Goal: Information Seeking & Learning: Check status

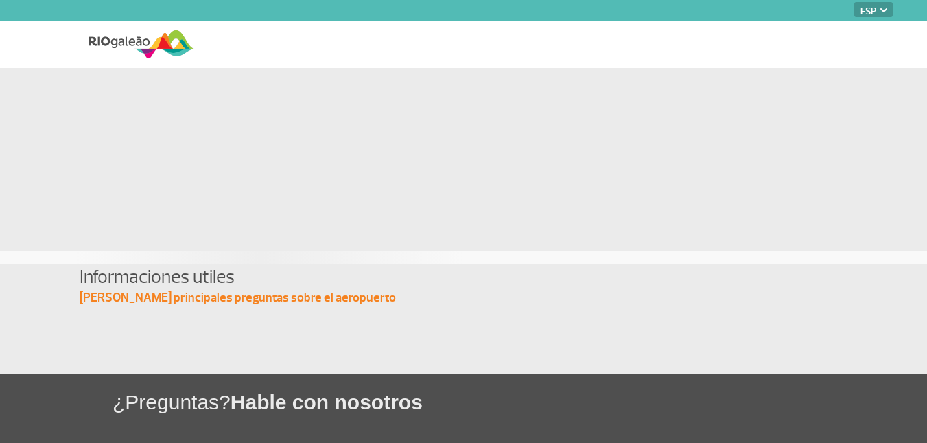
select select "es"
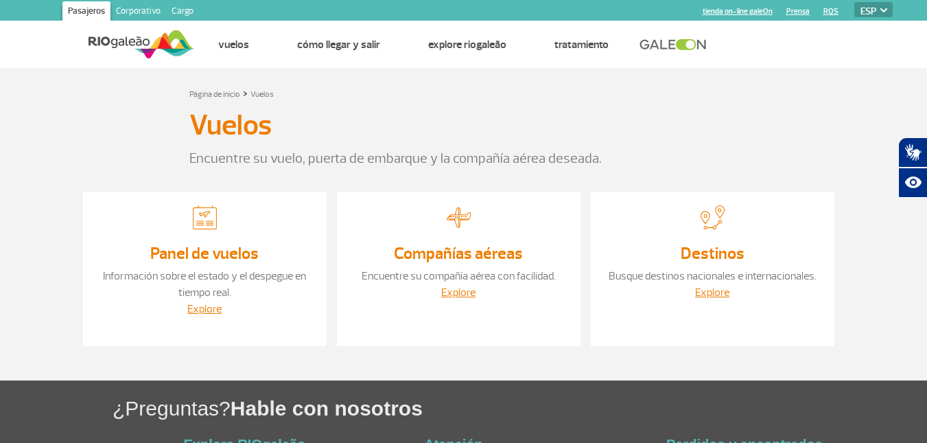
select select "es"
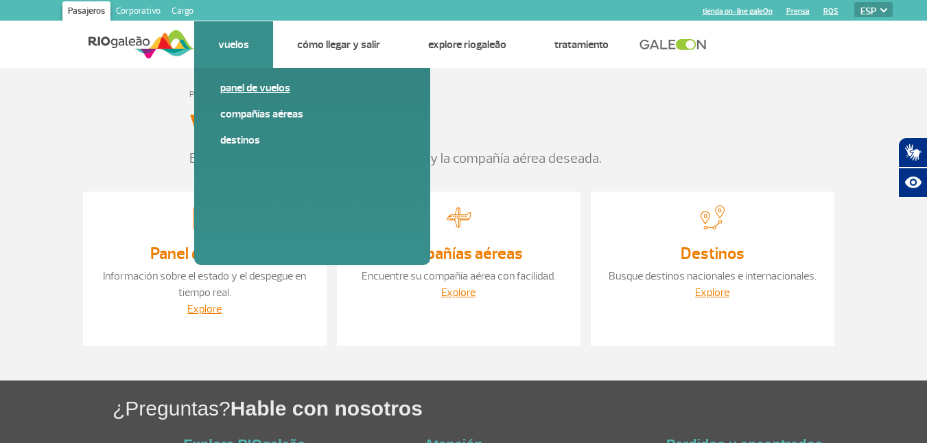
click at [259, 92] on link "Panel de vuelos" at bounding box center [312, 87] width 184 height 15
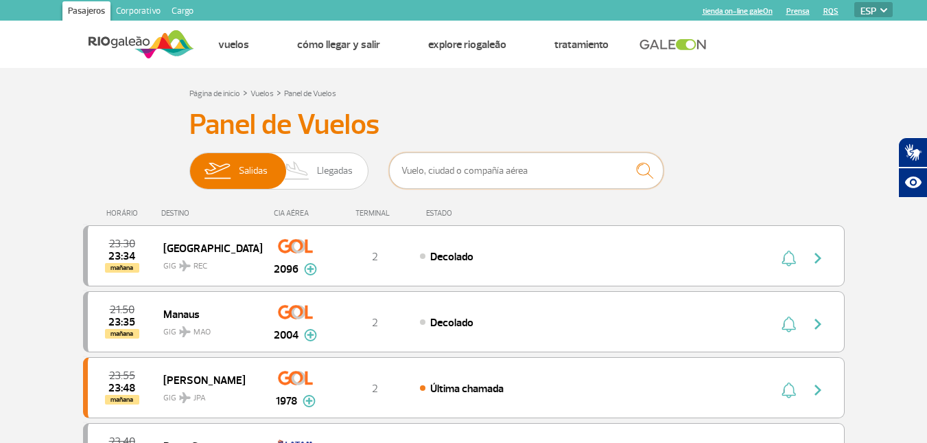
click at [459, 155] on input "text" at bounding box center [526, 170] width 274 height 36
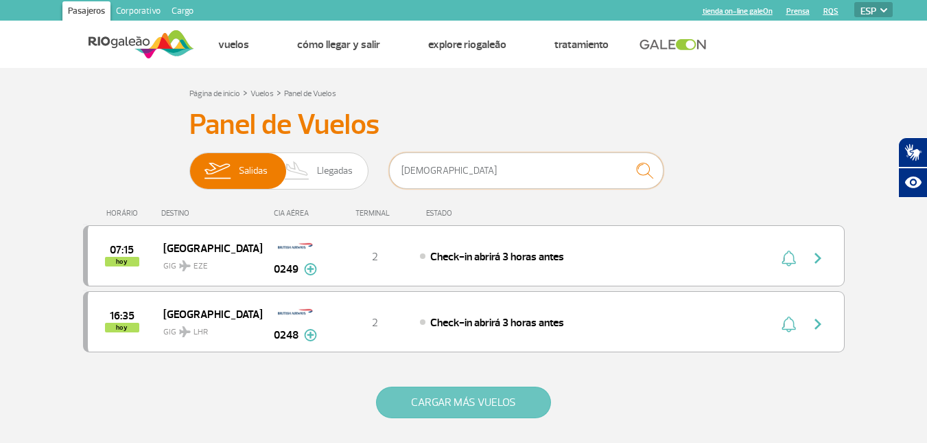
type input "[DEMOGRAPHIC_DATA]"
click at [528, 396] on button "CARGAR MÁS VUELOS" at bounding box center [463, 402] width 175 height 32
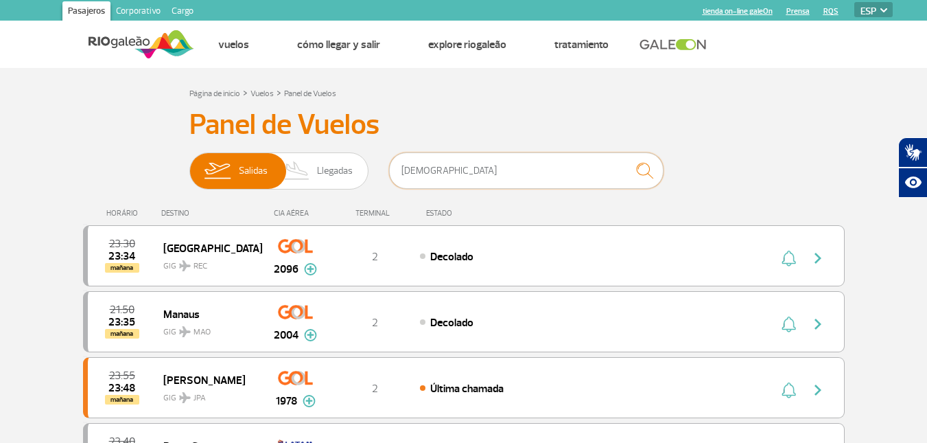
click at [482, 180] on input "[DEMOGRAPHIC_DATA]" at bounding box center [526, 170] width 274 height 36
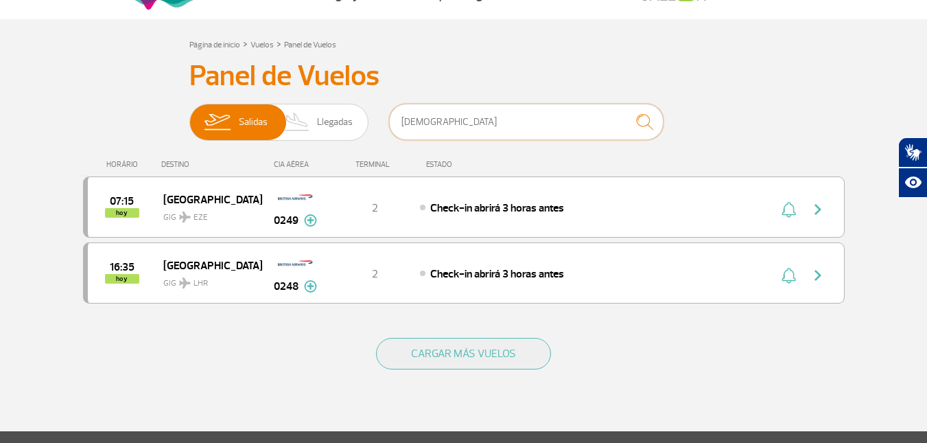
scroll to position [93, 0]
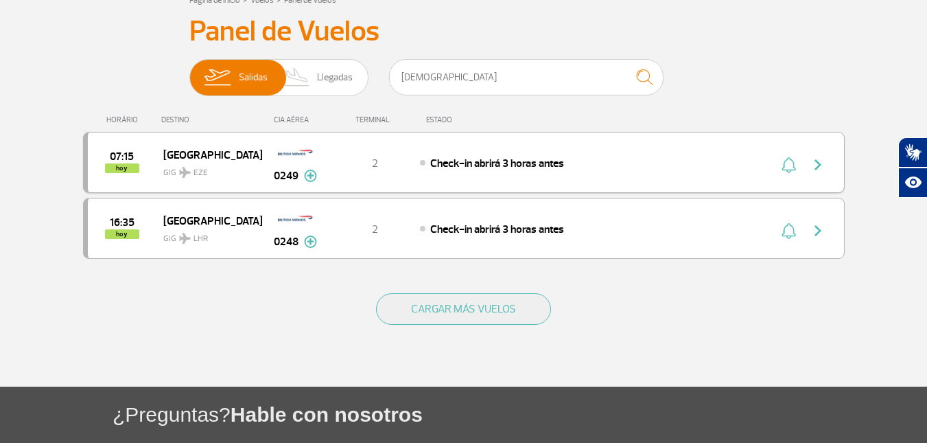
click at [204, 165] on span "GIG EZE" at bounding box center [207, 169] width 88 height 20
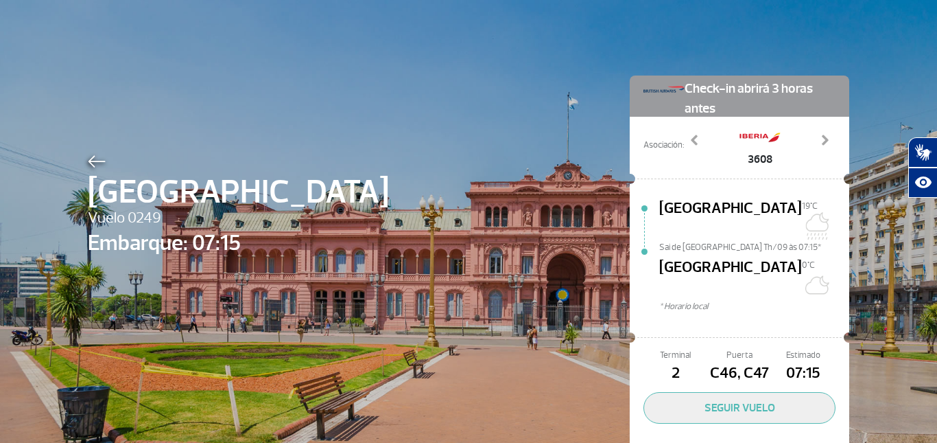
click at [94, 161] on img at bounding box center [97, 161] width 18 height 12
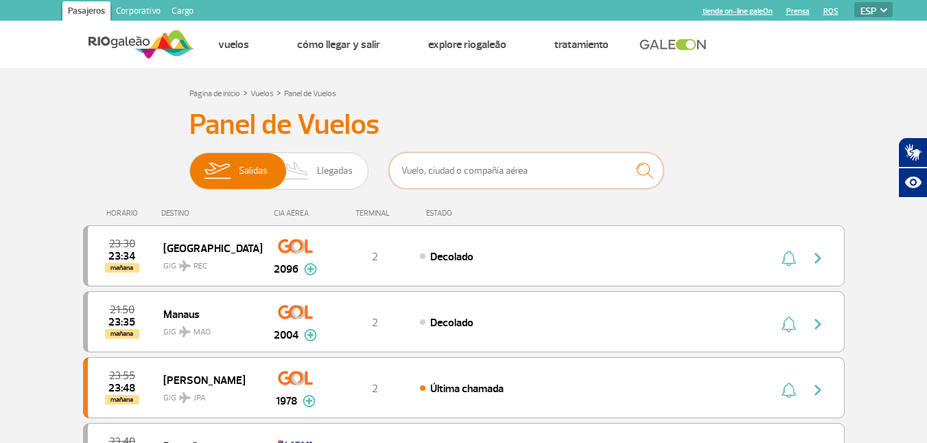
click at [462, 174] on input "text" at bounding box center [526, 170] width 274 height 36
type input "[DEMOGRAPHIC_DATA]"
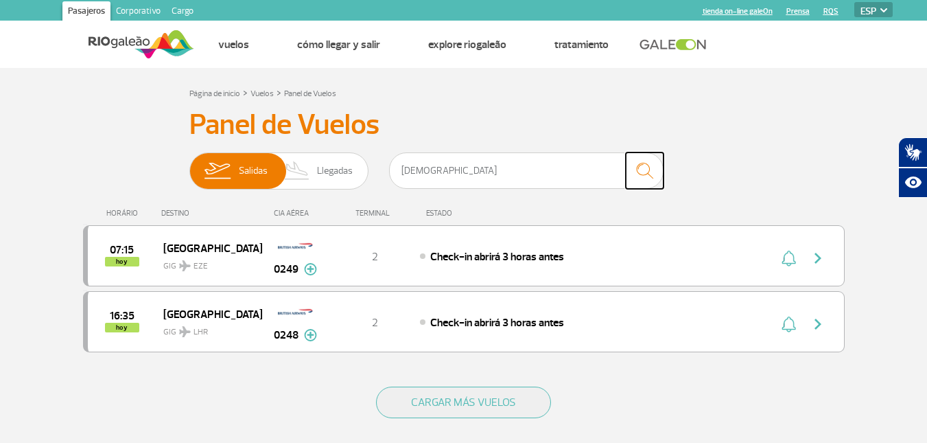
click at [633, 170] on img "submit" at bounding box center [645, 170] width 30 height 28
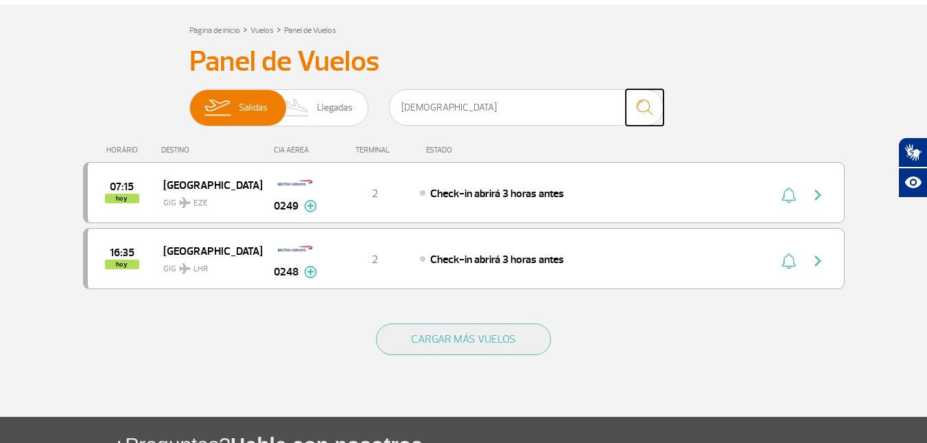
scroll to position [115, 0]
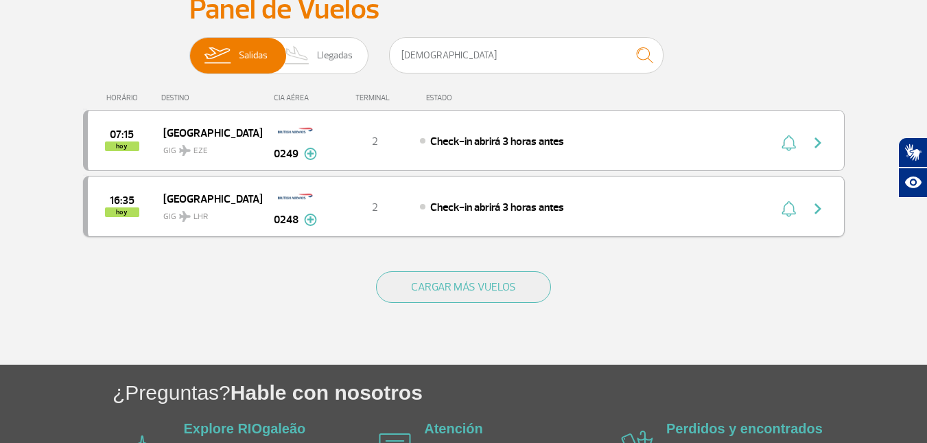
click at [822, 213] on img "button" at bounding box center [818, 208] width 16 height 16
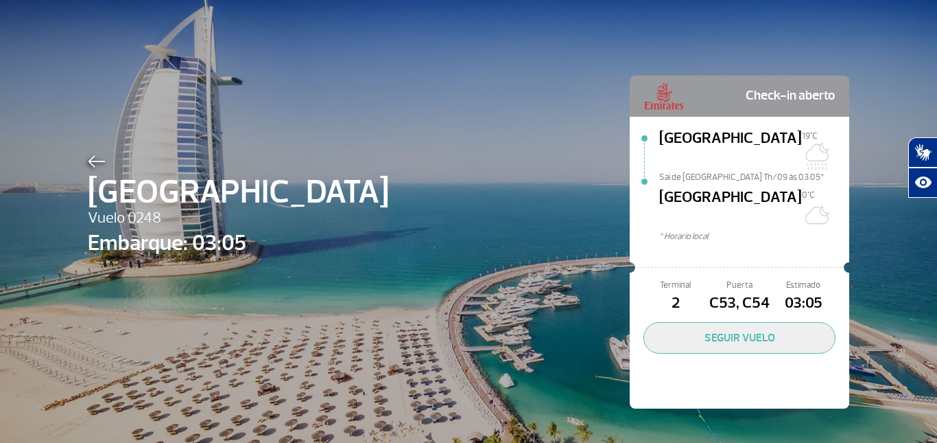
click at [93, 159] on img at bounding box center [97, 161] width 18 height 12
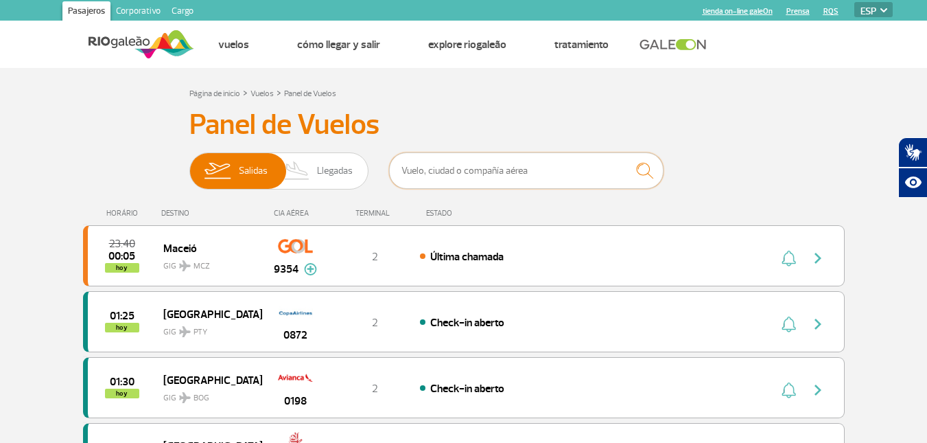
click at [497, 165] on input "text" at bounding box center [526, 170] width 274 height 36
type input "[DEMOGRAPHIC_DATA]"
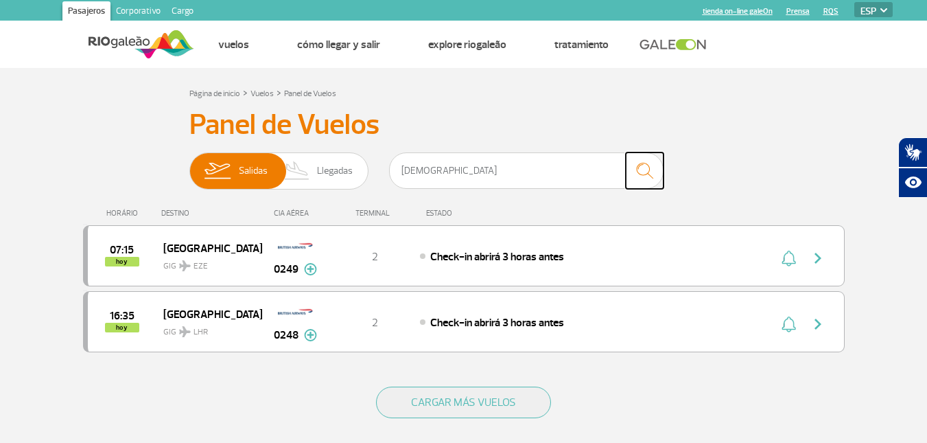
click at [644, 172] on img "submit" at bounding box center [645, 170] width 30 height 28
click at [305, 335] on img at bounding box center [310, 335] width 13 height 12
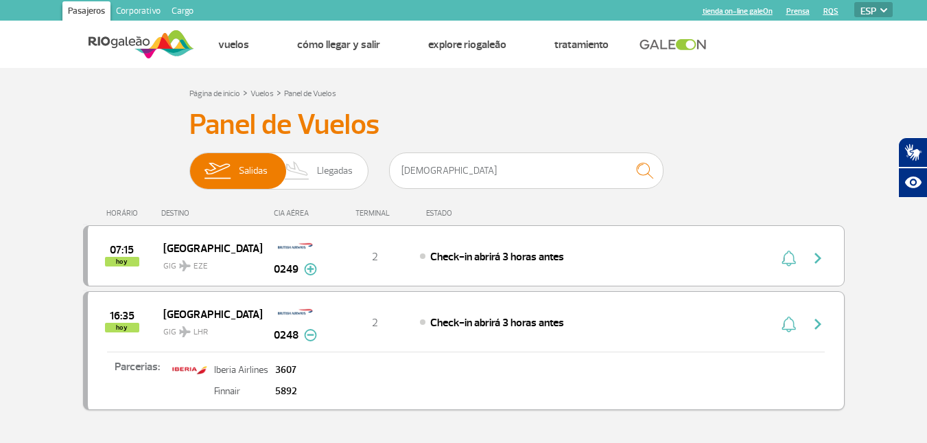
click at [62, 321] on section "Página de inicio > Vuelos > Panel de Vuelos Panel de Vuelos Salidas Llegadas br…" at bounding box center [463, 302] width 927 height 469
